Goal: Find contact information: Find contact information

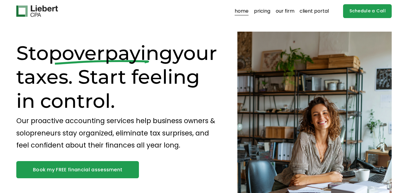
click at [284, 11] on link "our firm" at bounding box center [284, 11] width 19 height 10
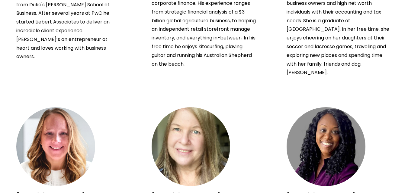
scroll to position [201, 0]
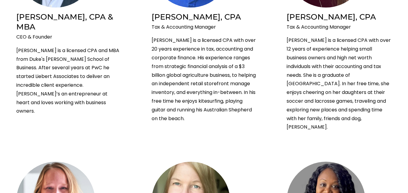
click at [55, 10] on li "Brian Liebert, CPA & MBA CEO & Founder Brian is a licensed CPA and MBA from Duk…" at bounding box center [68, 21] width 105 height 187
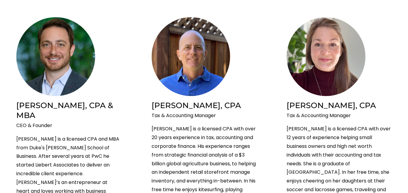
scroll to position [81, 0]
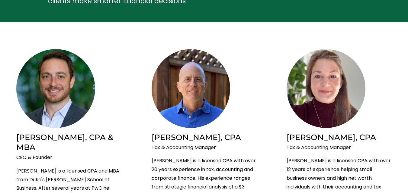
click at [70, 123] on img at bounding box center [55, 88] width 79 height 79
click at [180, 89] on img at bounding box center [190, 88] width 79 height 79
click at [336, 77] on img at bounding box center [325, 88] width 79 height 79
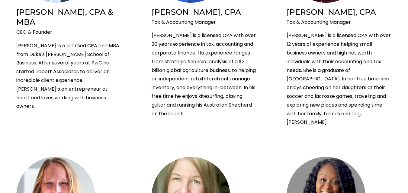
scroll to position [241, 0]
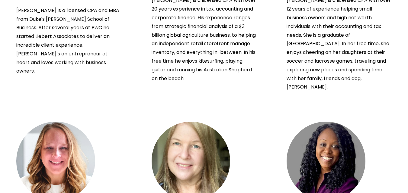
click at [80, 144] on img at bounding box center [55, 161] width 79 height 79
click at [181, 147] on img at bounding box center [190, 161] width 79 height 79
click at [317, 148] on img at bounding box center [325, 161] width 79 height 79
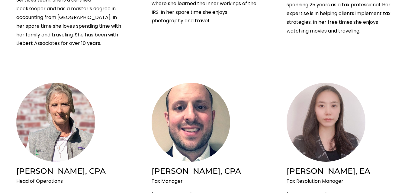
scroll to position [523, 0]
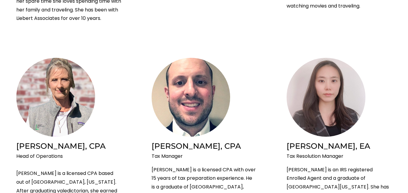
click at [74, 96] on img at bounding box center [55, 97] width 79 height 79
click at [180, 95] on img at bounding box center [190, 97] width 79 height 79
click at [337, 82] on img at bounding box center [325, 97] width 79 height 79
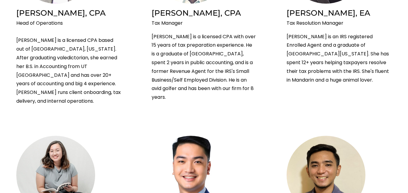
scroll to position [684, 0]
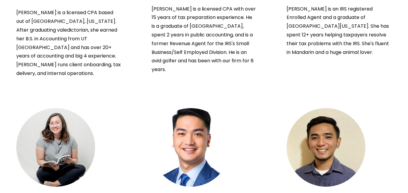
click at [62, 108] on img at bounding box center [55, 147] width 79 height 79
click at [234, 115] on li "Christian Baluyut, CPA Tax Associate Christian is a dedicated and accomplished …" at bounding box center [203, 188] width 105 height 161
click at [348, 114] on img at bounding box center [325, 147] width 79 height 79
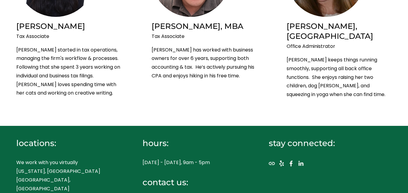
scroll to position [1050, 0]
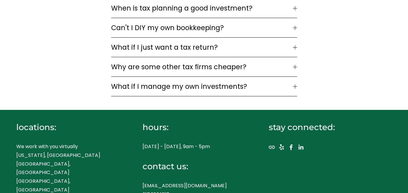
scroll to position [1809, 0]
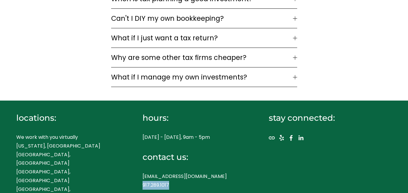
drag, startPoint x: 171, startPoint y: 178, endPoint x: 143, endPoint y: 177, distance: 28.1
click at [143, 177] on p "[EMAIL_ADDRESS][DOMAIN_NAME] 917.289.1017" at bounding box center [195, 181] width 107 height 17
click at [138, 173] on div "locations: We work with you virtually [US_STATE], [GEOGRAPHIC_DATA] [GEOGRAPHIC…" at bounding box center [204, 157] width 408 height 113
